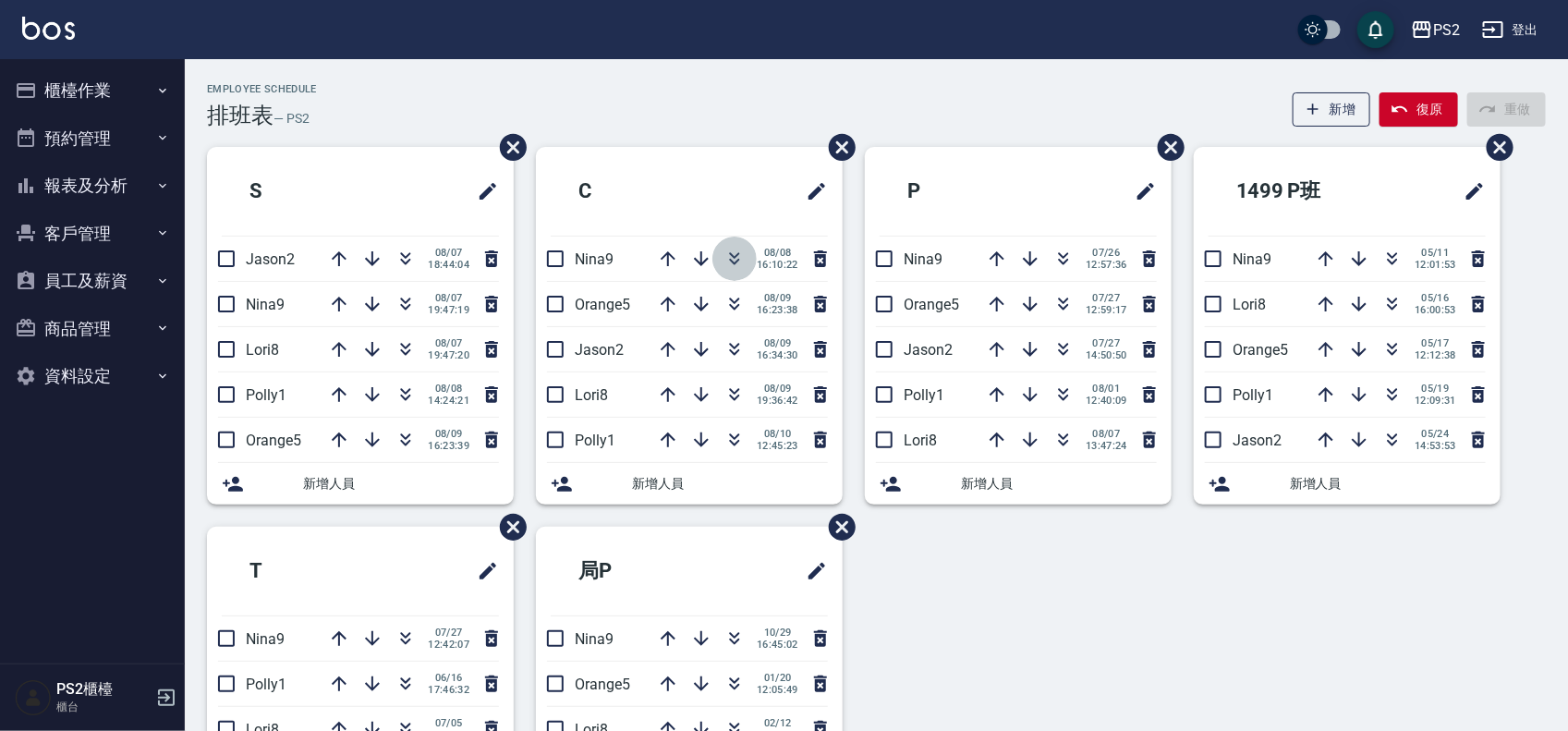
click at [736, 252] on icon "button" at bounding box center [735, 259] width 22 height 22
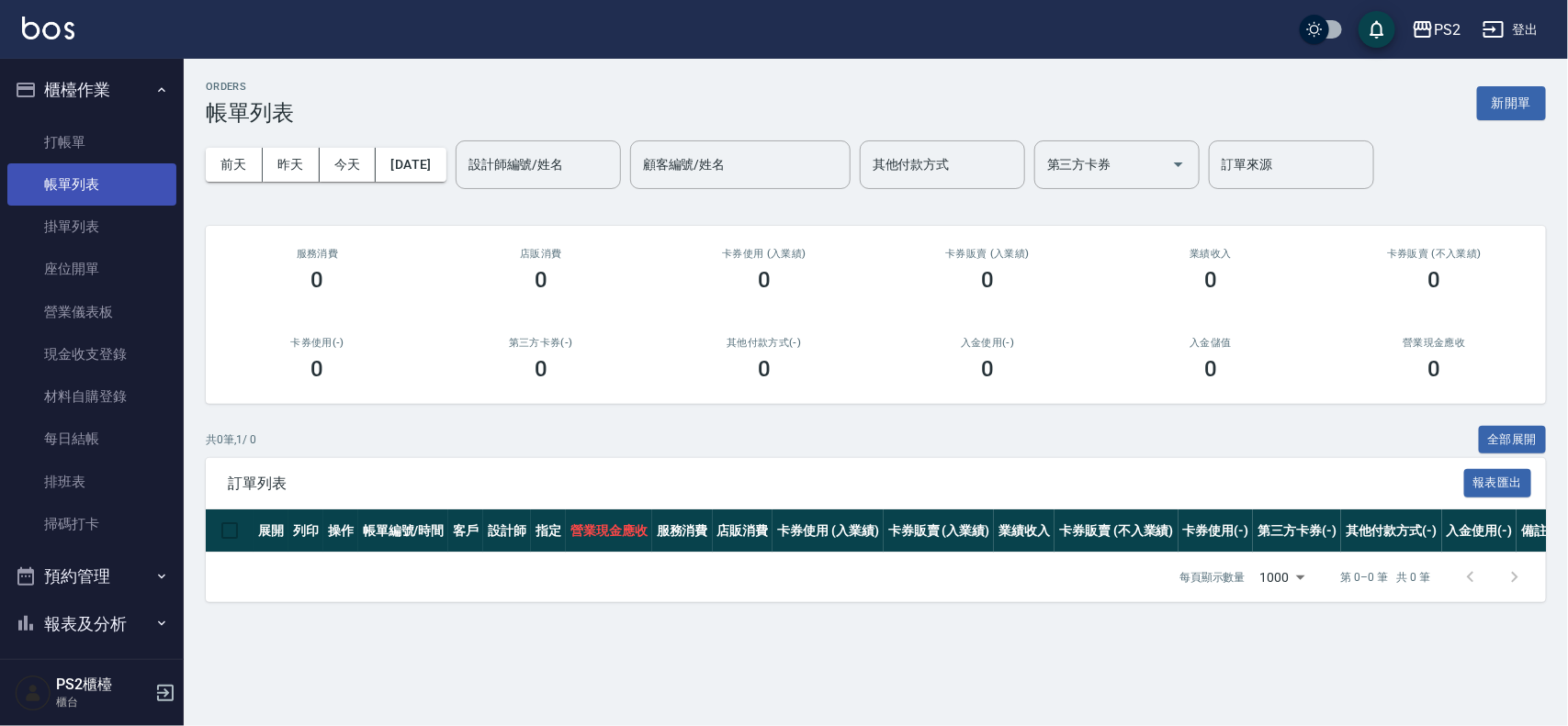
click at [80, 170] on link "帳單列表" at bounding box center [91, 184] width 169 height 43
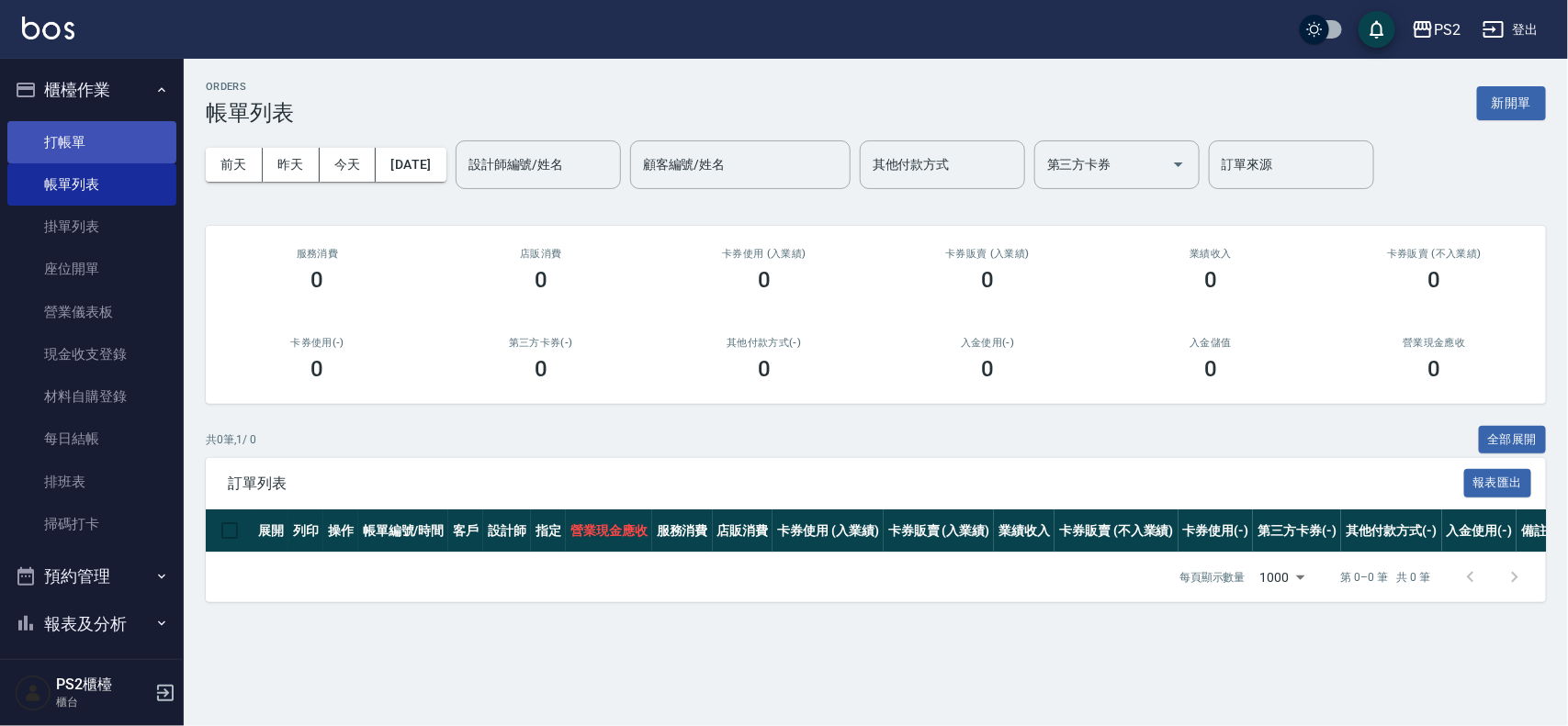
click at [90, 143] on link "打帳單" at bounding box center [91, 142] width 169 height 43
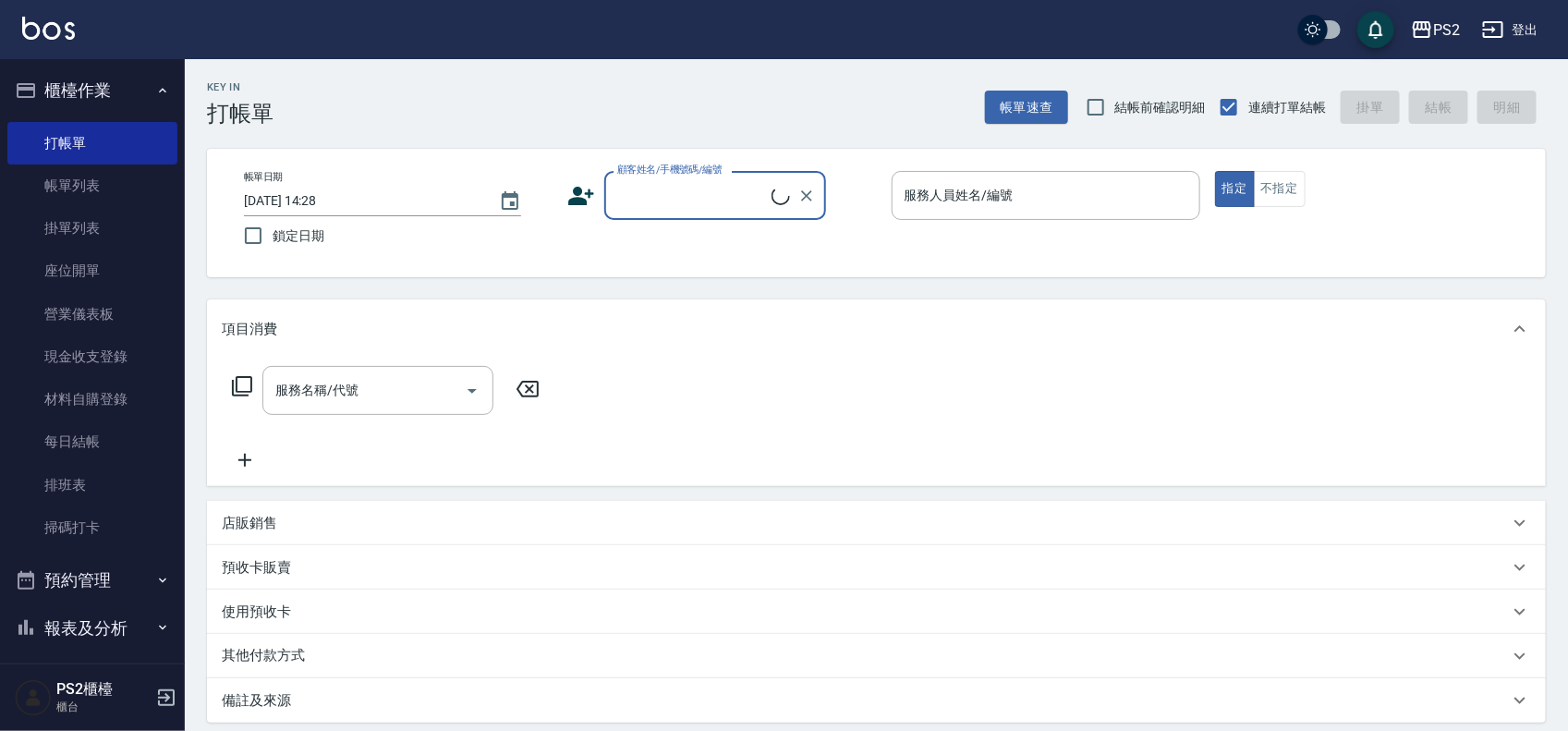
type input "0"
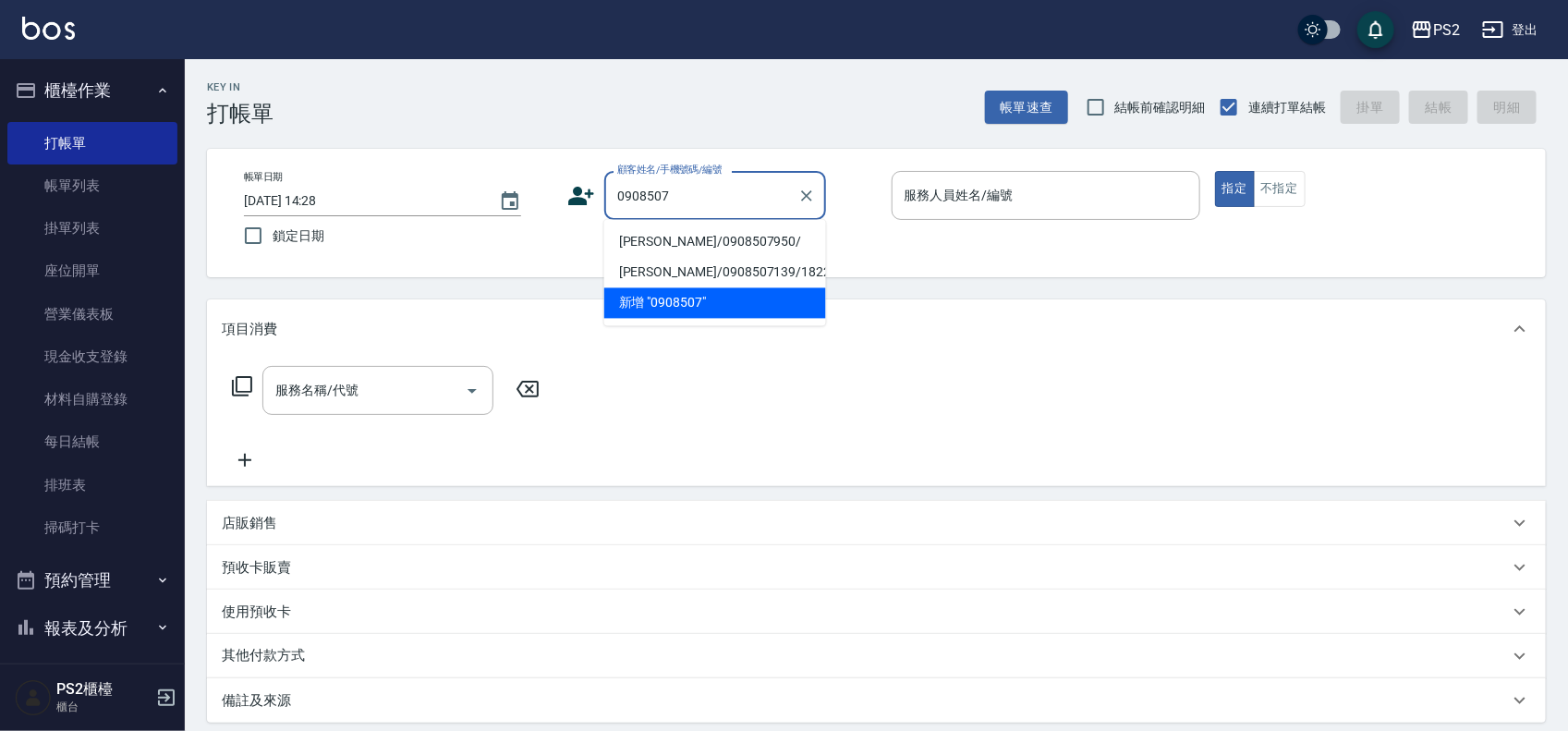
click at [704, 231] on li "[PERSON_NAME]/0908507950/" at bounding box center [716, 243] width 222 height 31
type input "[PERSON_NAME]/0908507950/"
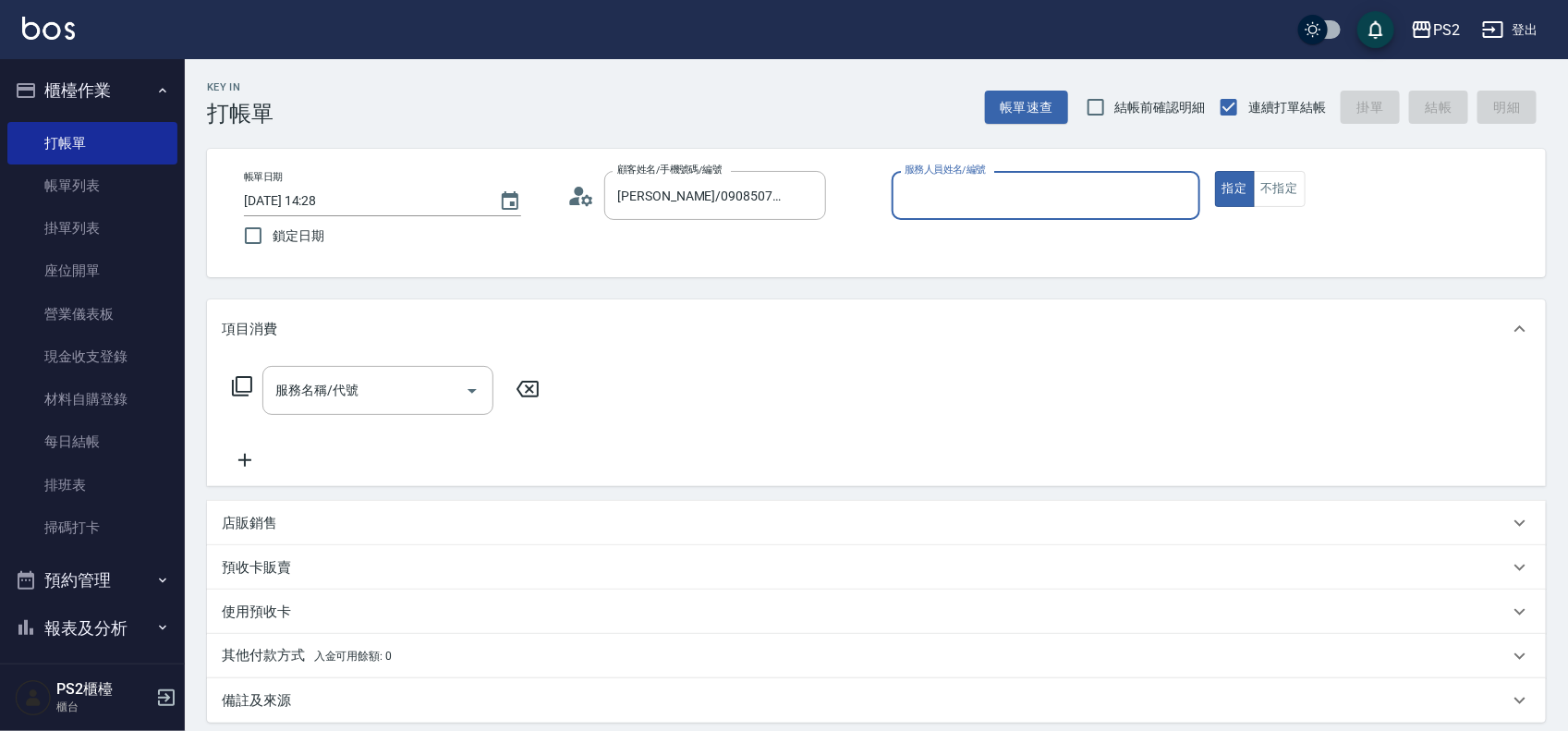
click at [571, 195] on icon at bounding box center [582, 196] width 28 height 28
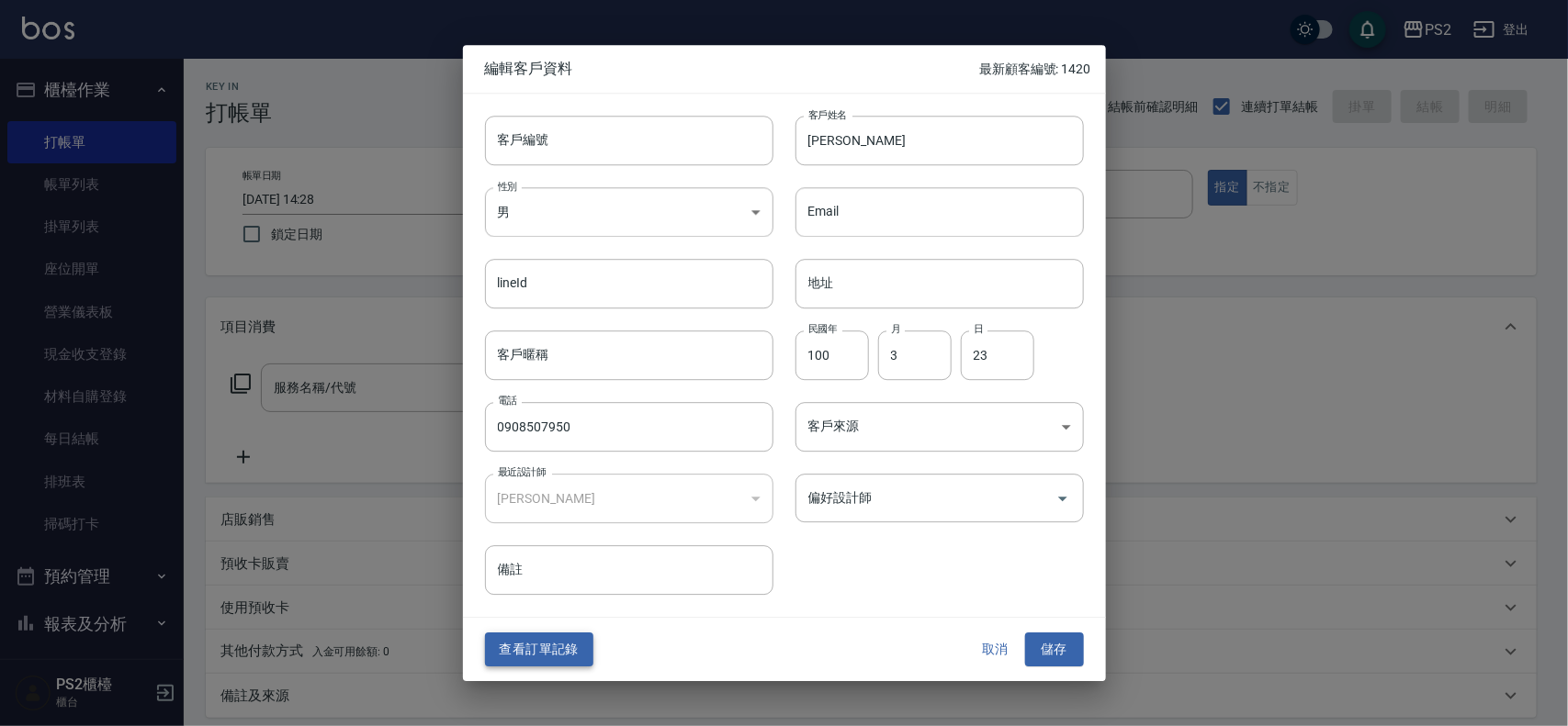
click at [567, 652] on button "查看訂單記錄" at bounding box center [539, 651] width 108 height 34
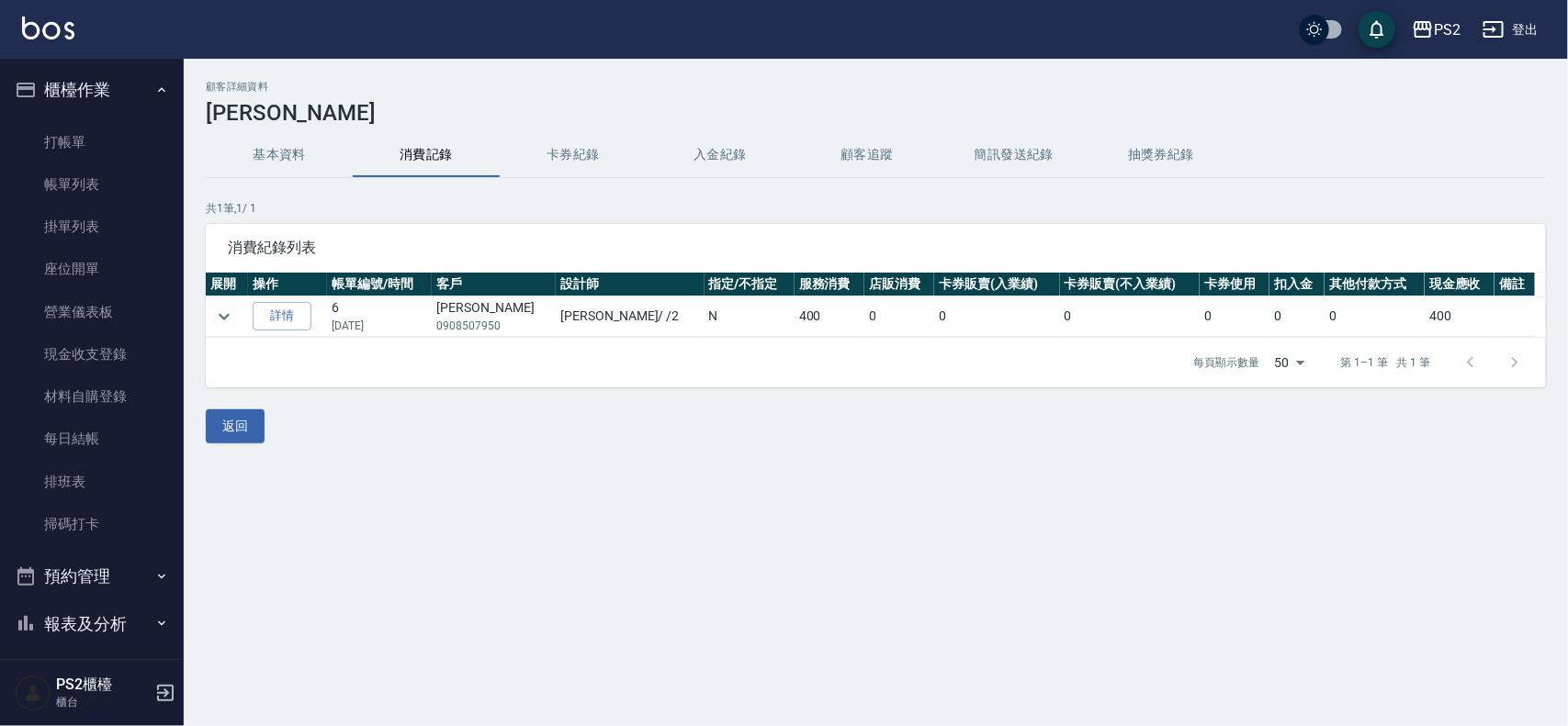
click at [704, 322] on td "N" at bounding box center [749, 316] width 90 height 41
drag, startPoint x: 625, startPoint y: 322, endPoint x: 671, endPoint y: 323, distance: 46.0
click at [671, 323] on tr "詳情 6 [DATE] [PERSON_NAME]0908507950 [PERSON_NAME] / /2 [DEMOGRAPHIC_DATA] 0 0 0…" at bounding box center [875, 316] width 1340 height 41
click at [229, 310] on icon "expand row" at bounding box center [224, 316] width 22 height 22
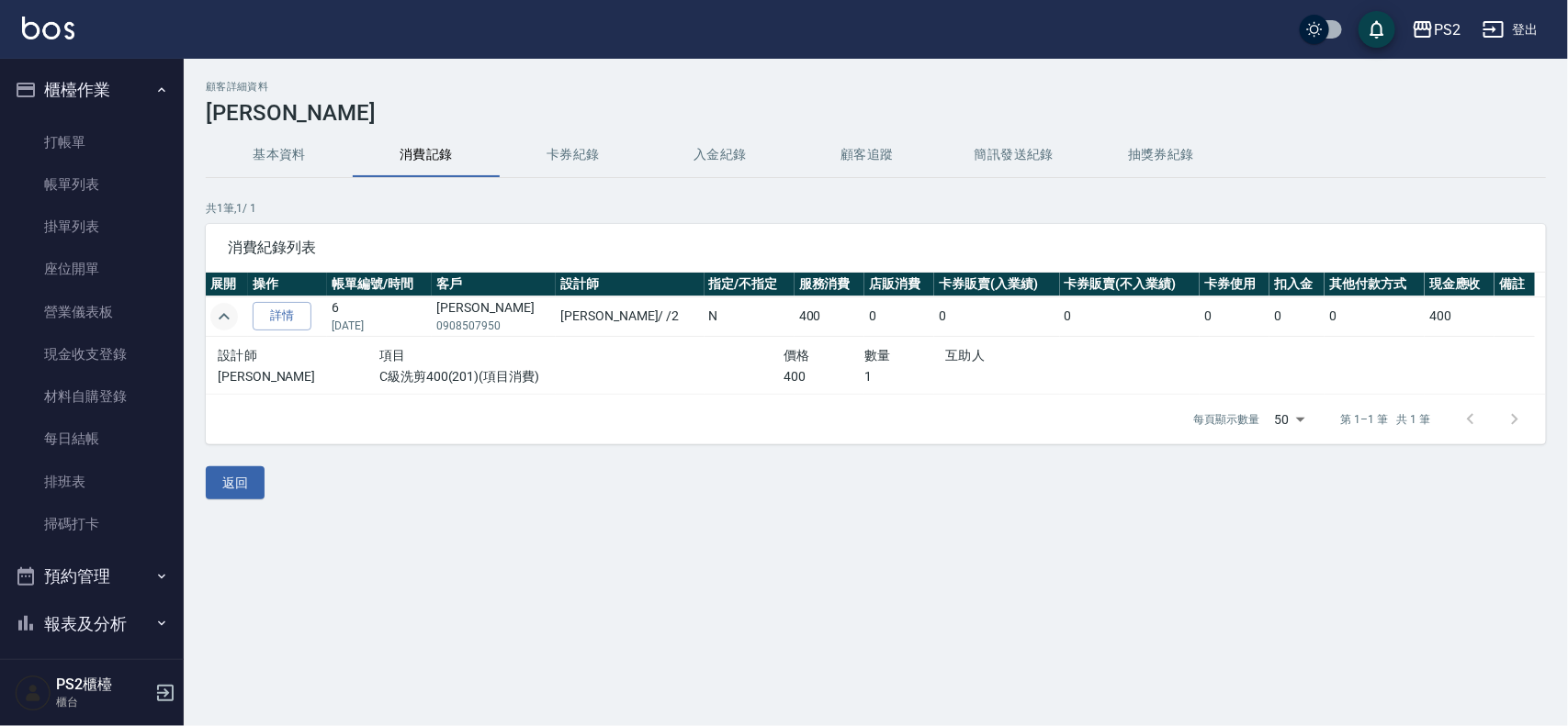
click at [784, 369] on p "400" at bounding box center [823, 376] width 80 height 19
click at [133, 133] on link "打帳單" at bounding box center [91, 142] width 169 height 43
